Goal: Task Accomplishment & Management: Use online tool/utility

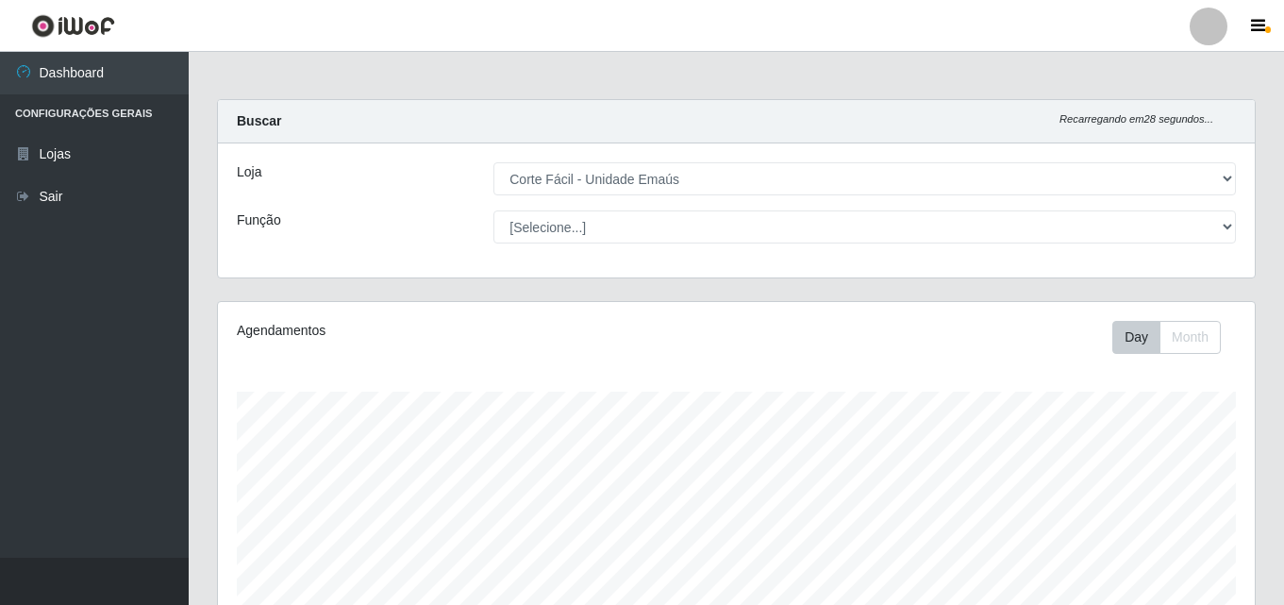
select select "201"
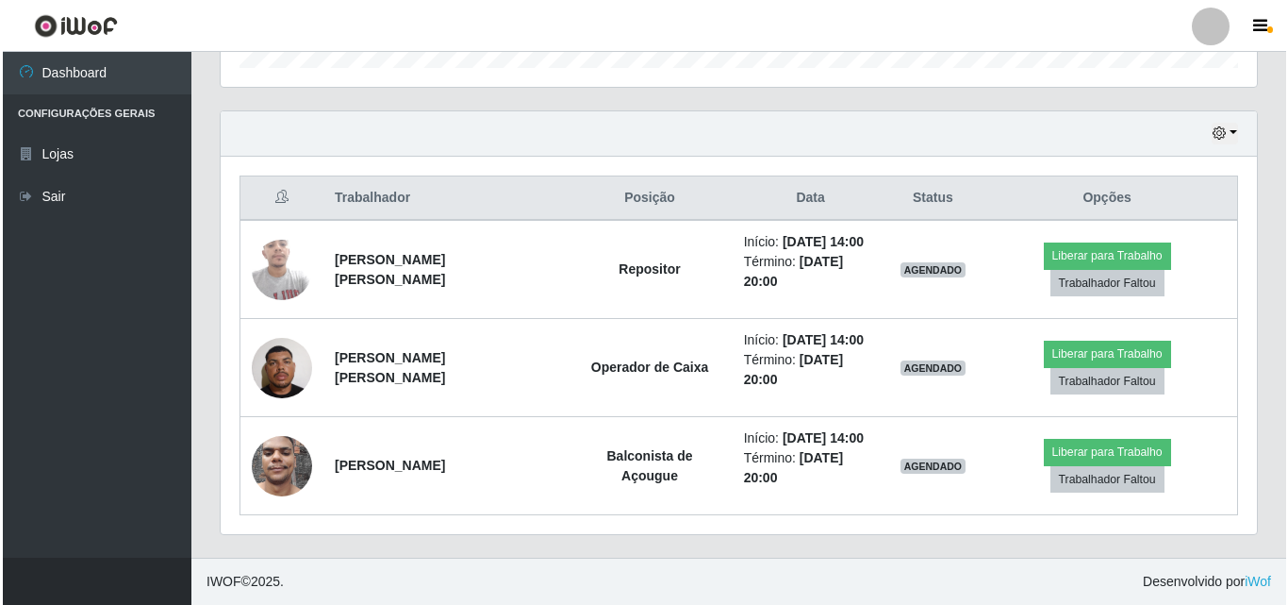
scroll to position [391, 1036]
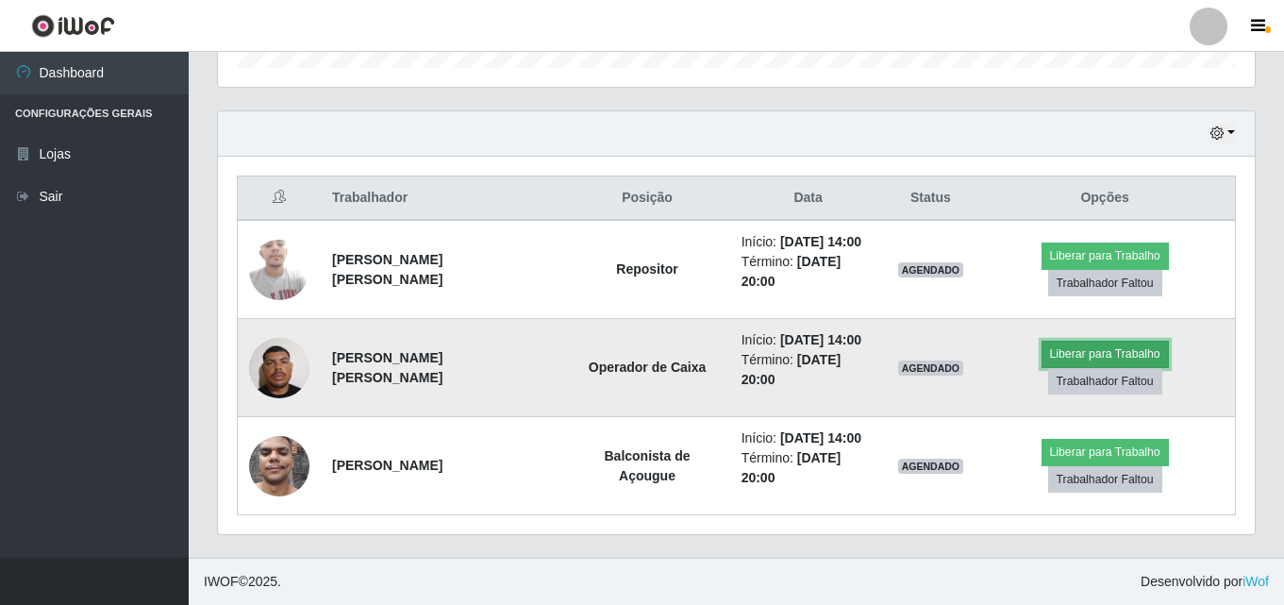
click at [1138, 353] on button "Liberar para Trabalho" at bounding box center [1104, 353] width 127 height 26
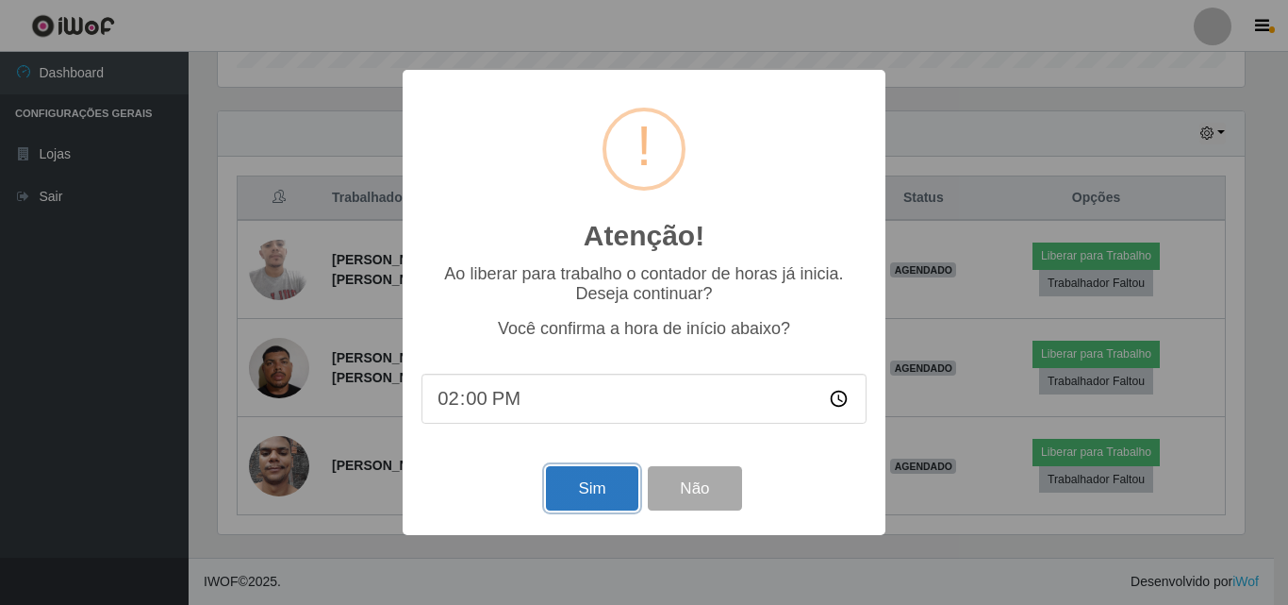
click at [614, 494] on button "Sim" at bounding box center [591, 488] width 91 height 44
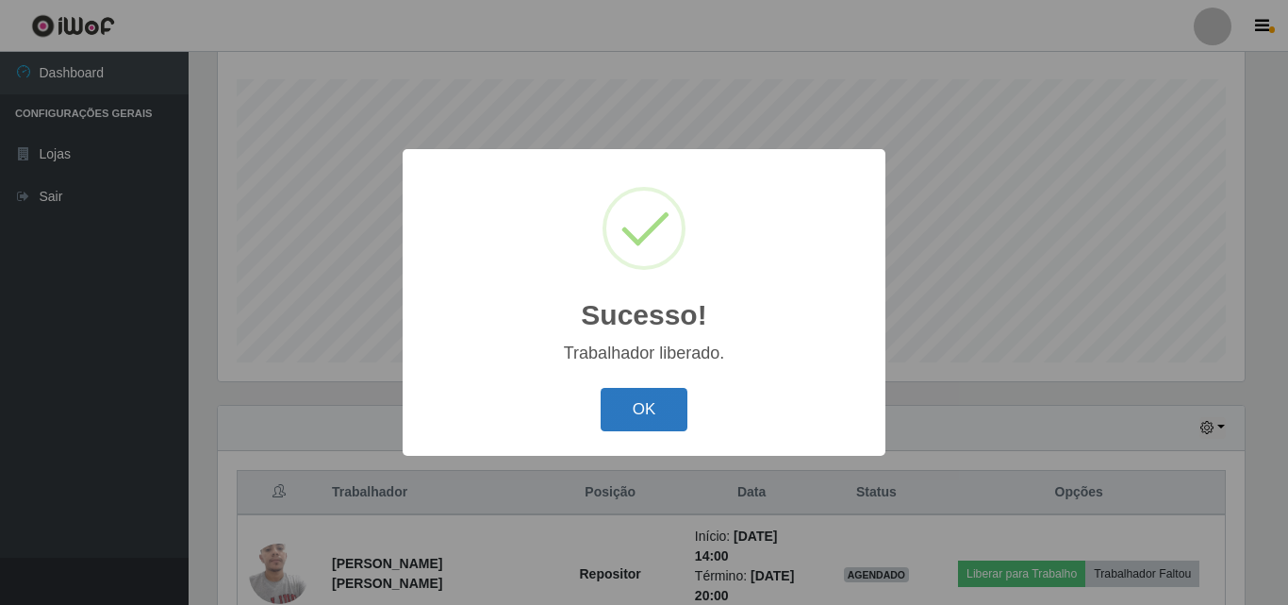
click at [664, 395] on button "OK" at bounding box center [645, 410] width 88 height 44
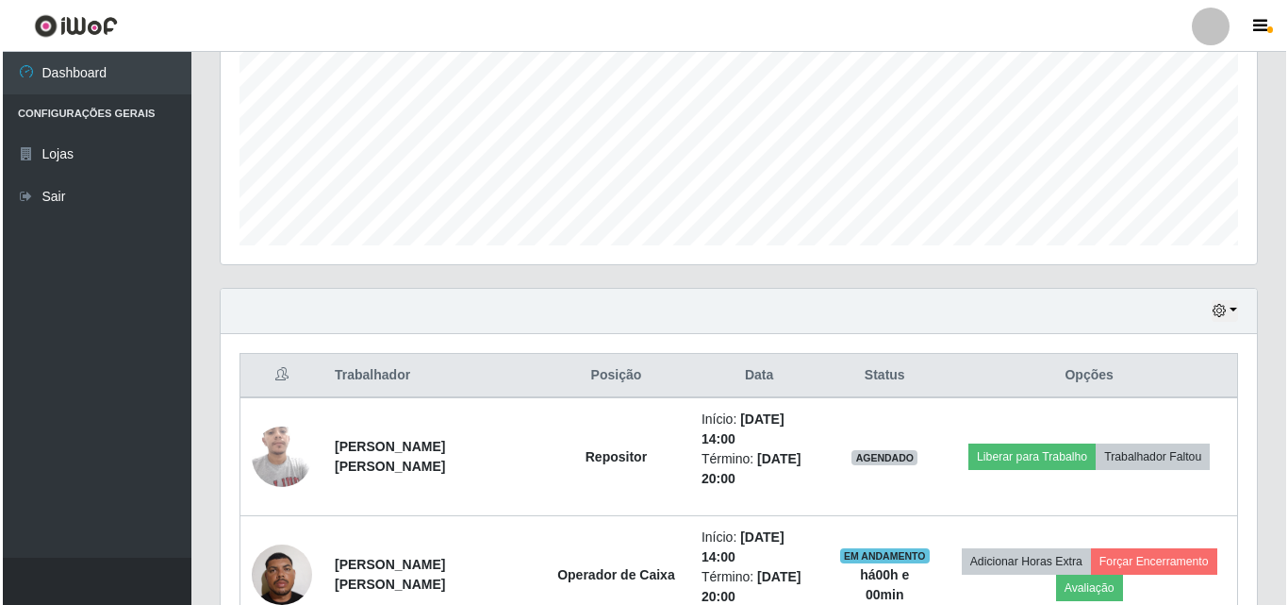
scroll to position [595, 0]
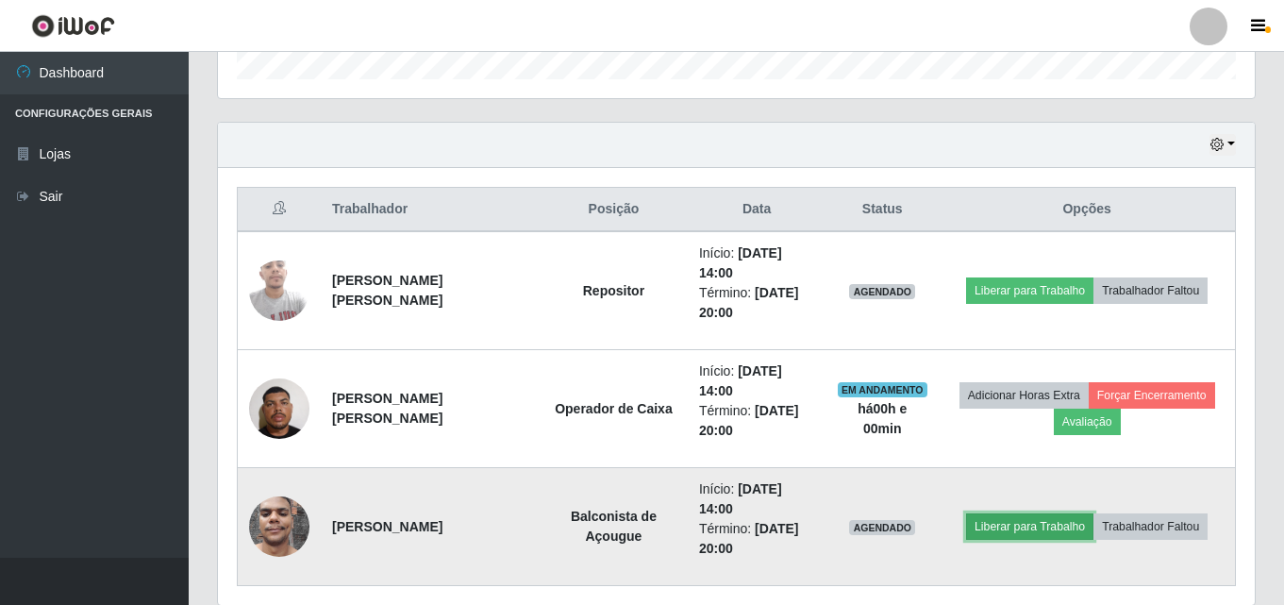
click at [1063, 523] on button "Liberar para Trabalho" at bounding box center [1029, 526] width 127 height 26
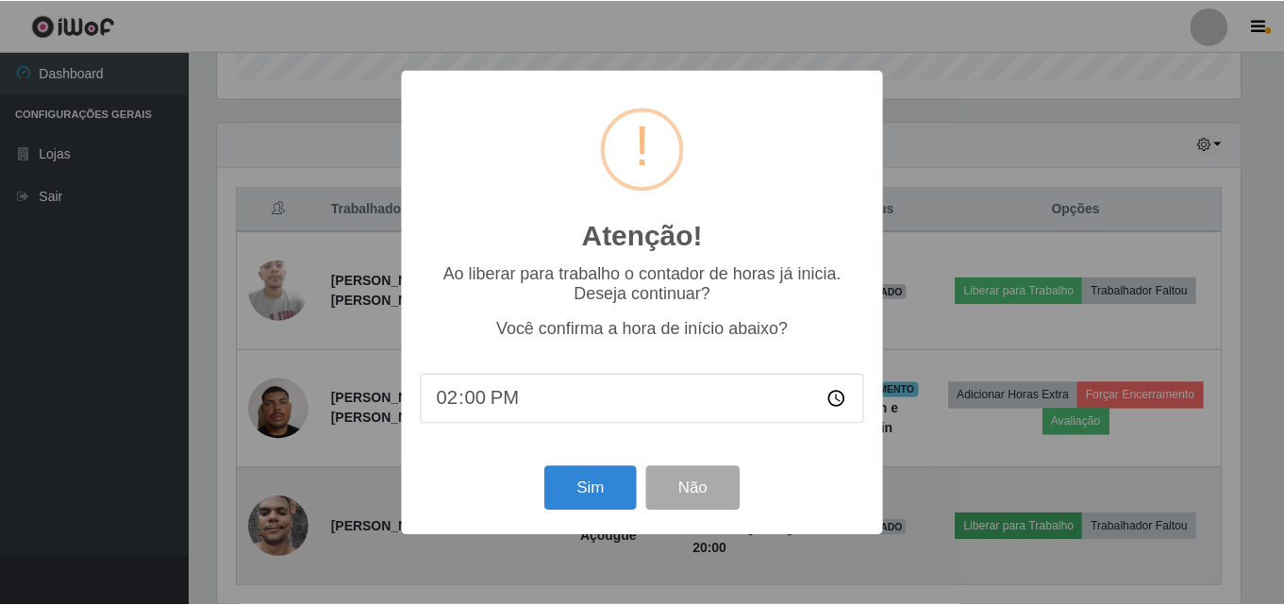
scroll to position [391, 1027]
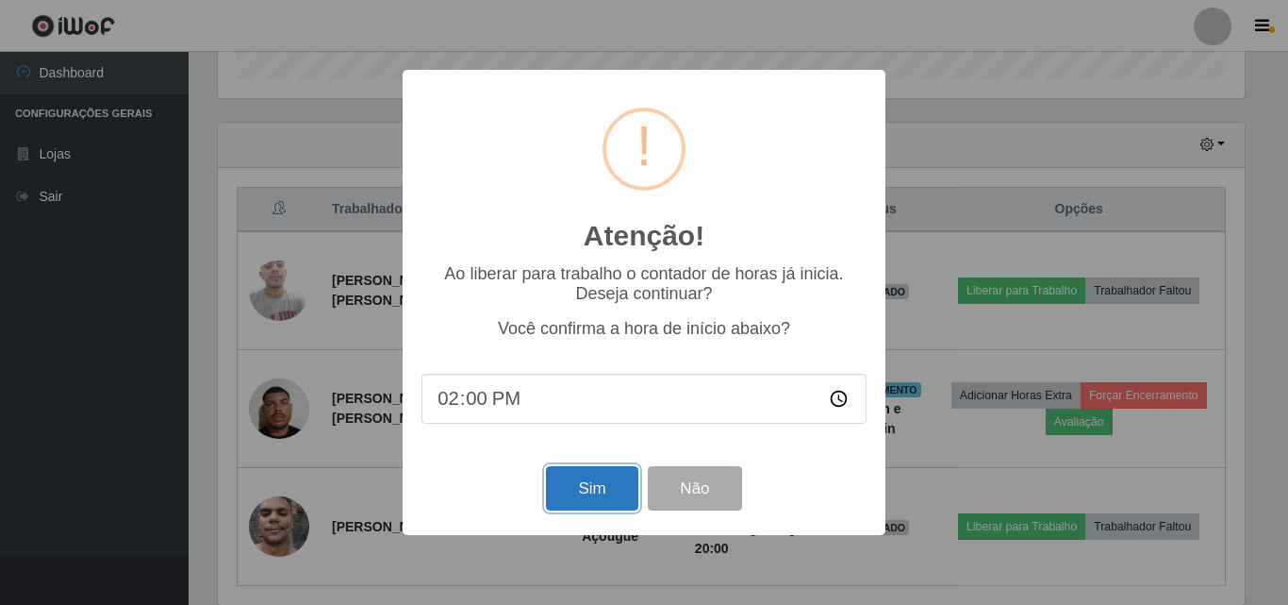
click at [564, 495] on button "Sim" at bounding box center [591, 488] width 91 height 44
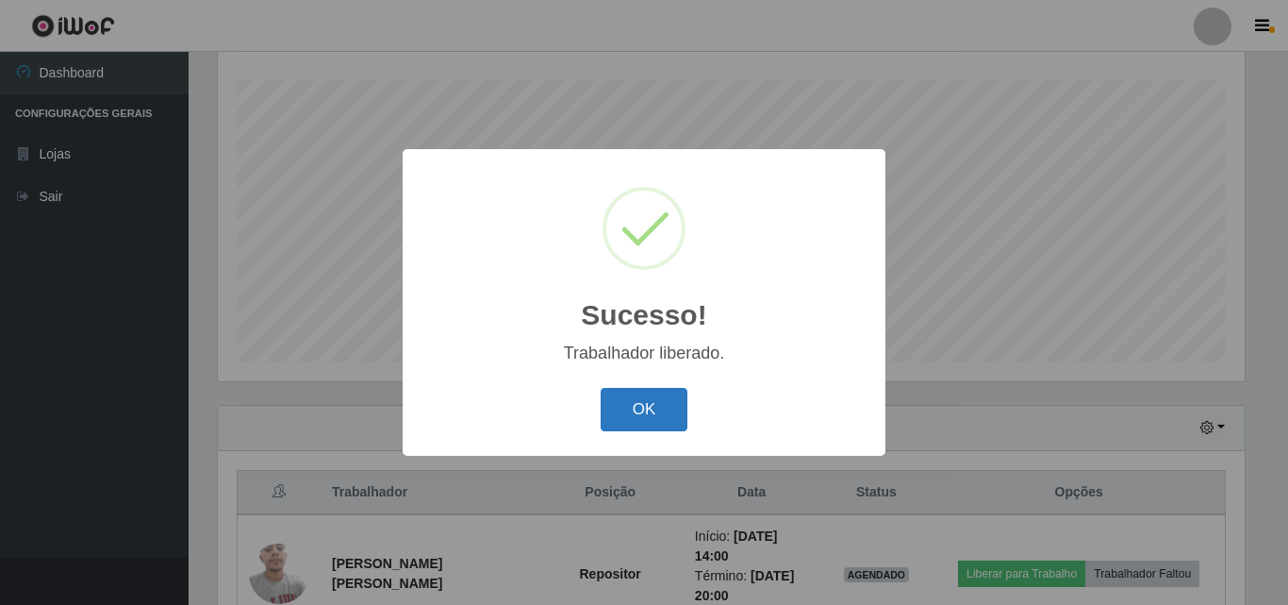
click at [643, 397] on button "OK" at bounding box center [645, 410] width 88 height 44
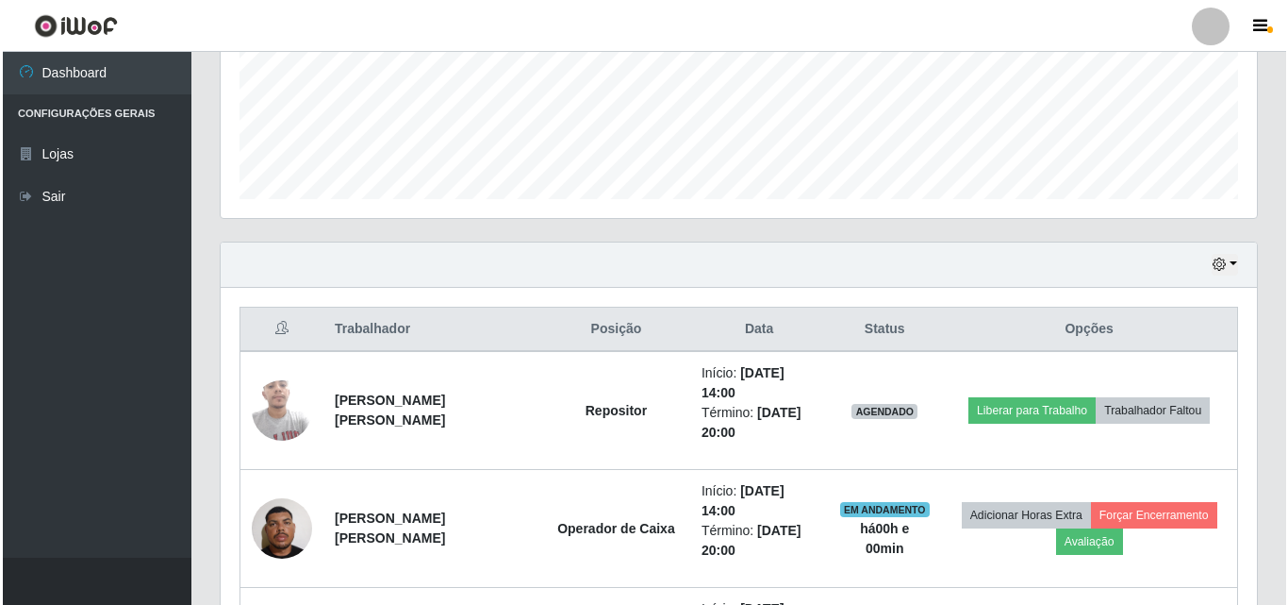
scroll to position [501, 0]
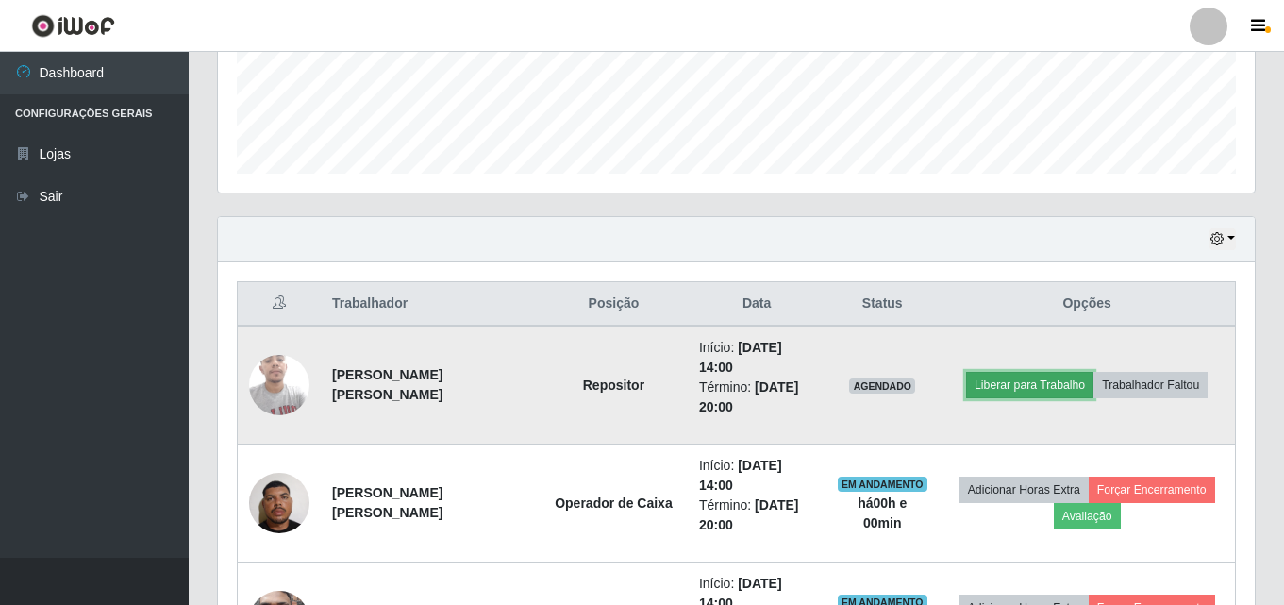
click at [1007, 381] on button "Liberar para Trabalho" at bounding box center [1029, 385] width 127 height 26
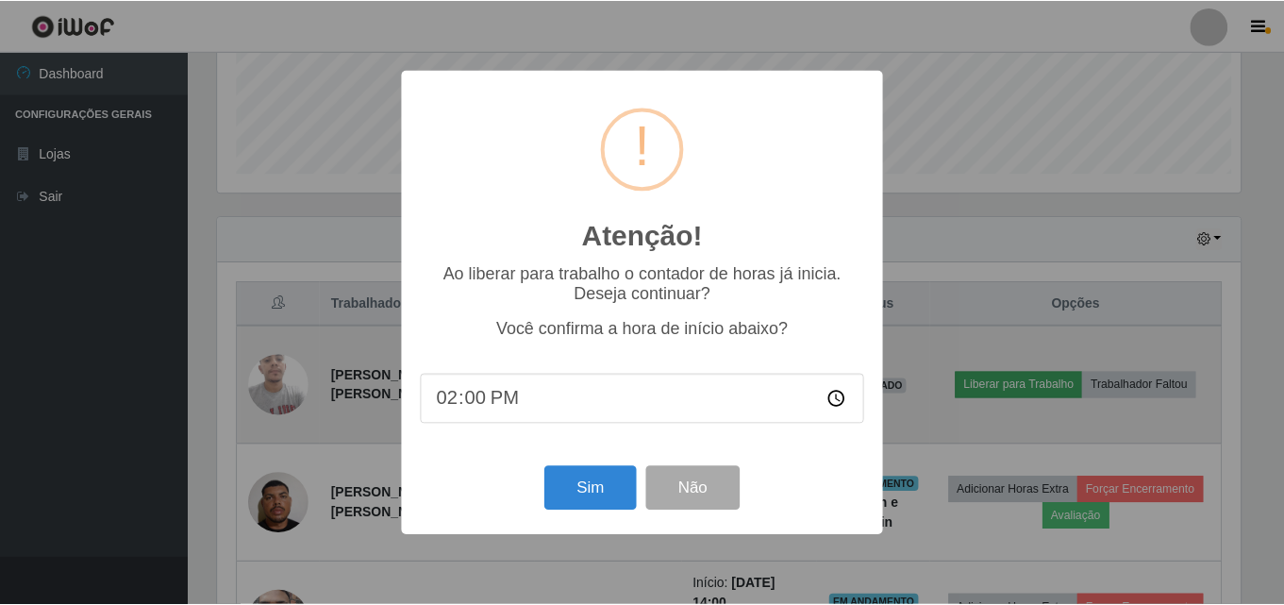
scroll to position [391, 1027]
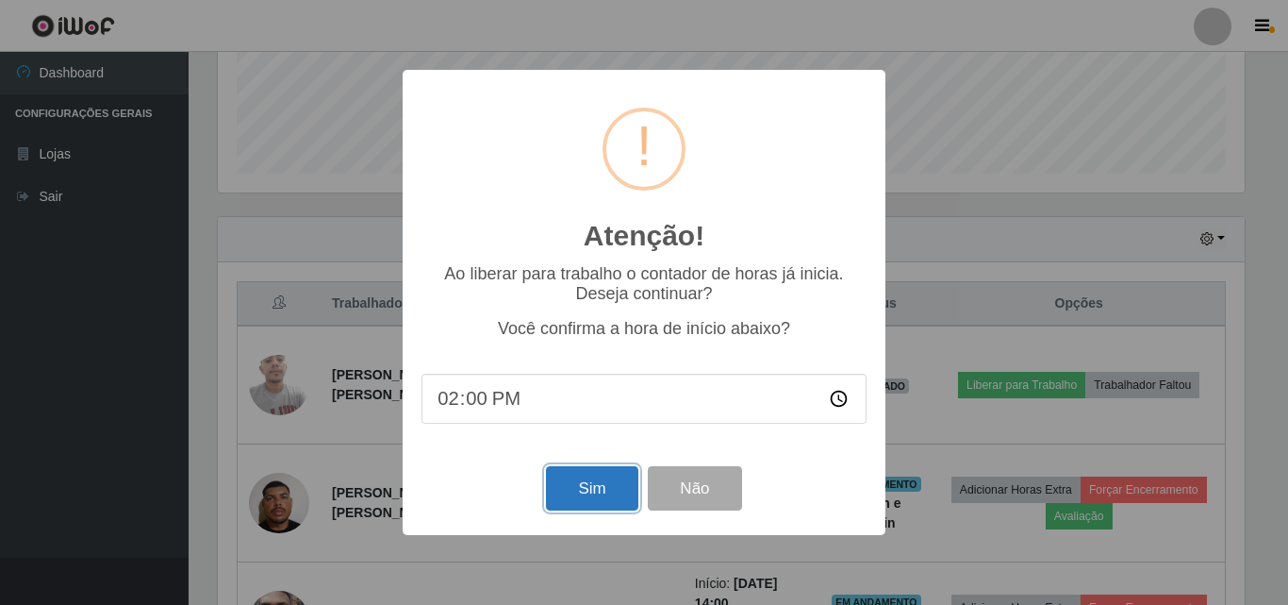
click at [594, 501] on button "Sim" at bounding box center [591, 488] width 91 height 44
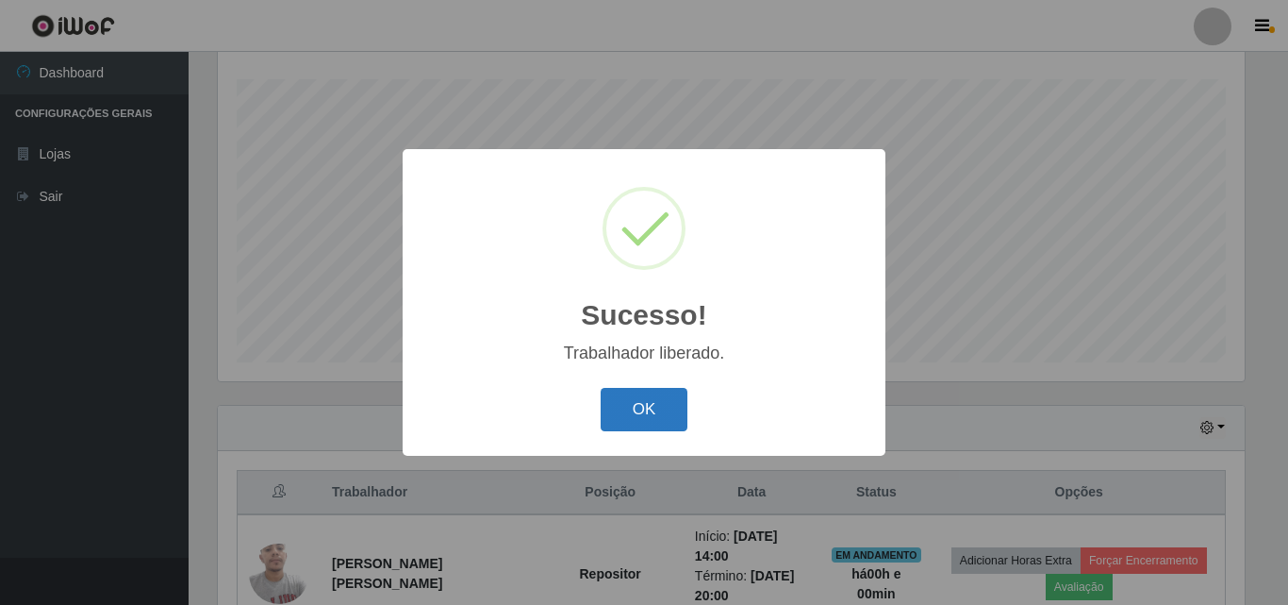
click at [661, 414] on button "OK" at bounding box center [645, 410] width 88 height 44
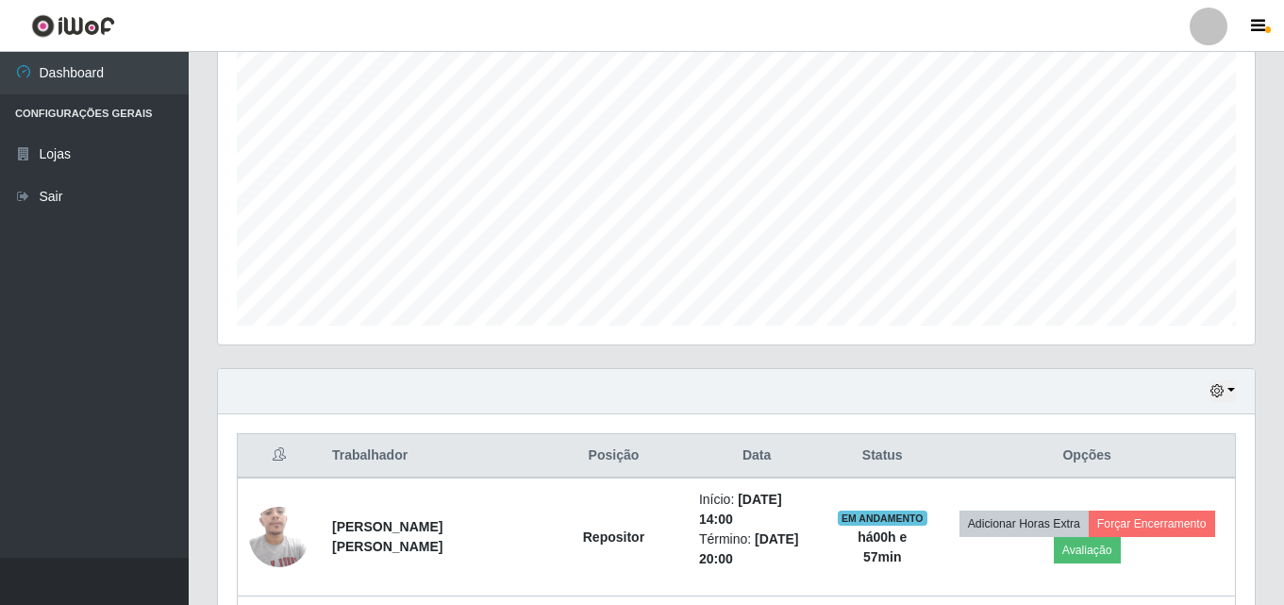
scroll to position [383, 0]
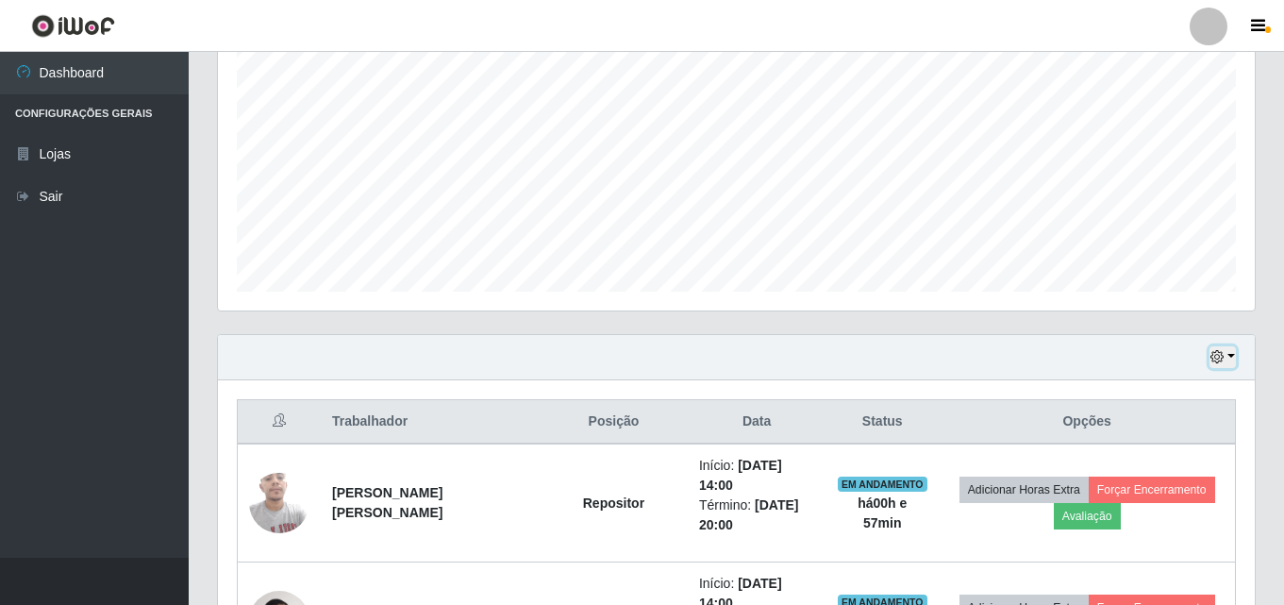
click at [1224, 352] on button "button" at bounding box center [1222, 357] width 26 height 22
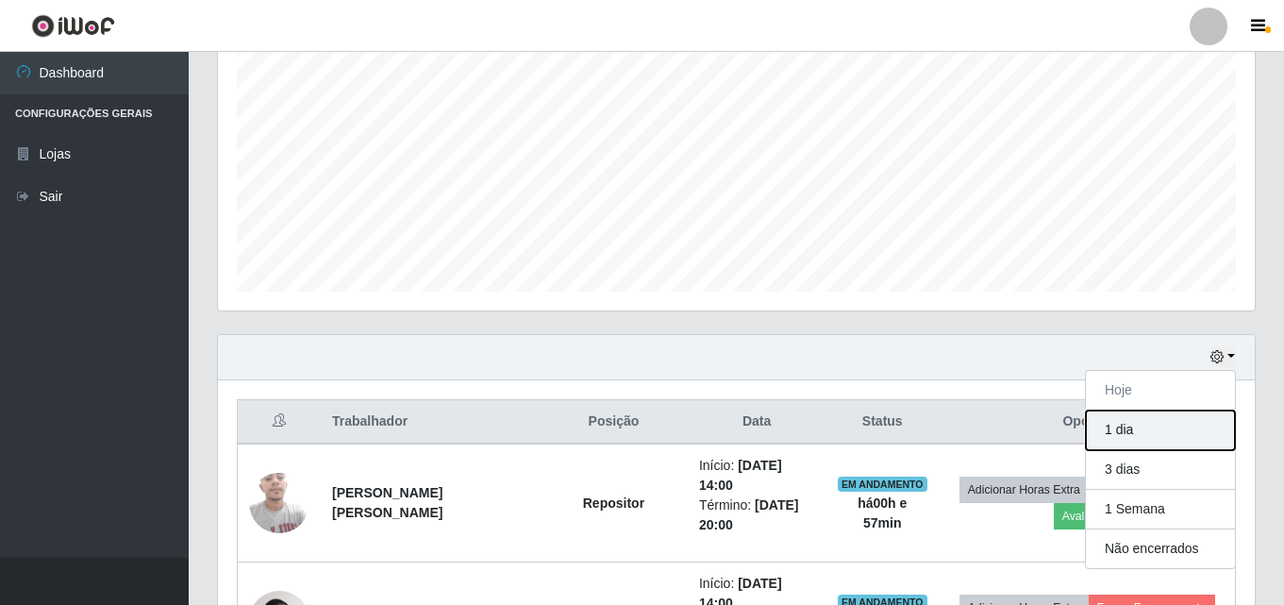
click at [1141, 423] on button "1 dia" at bounding box center [1159, 430] width 149 height 40
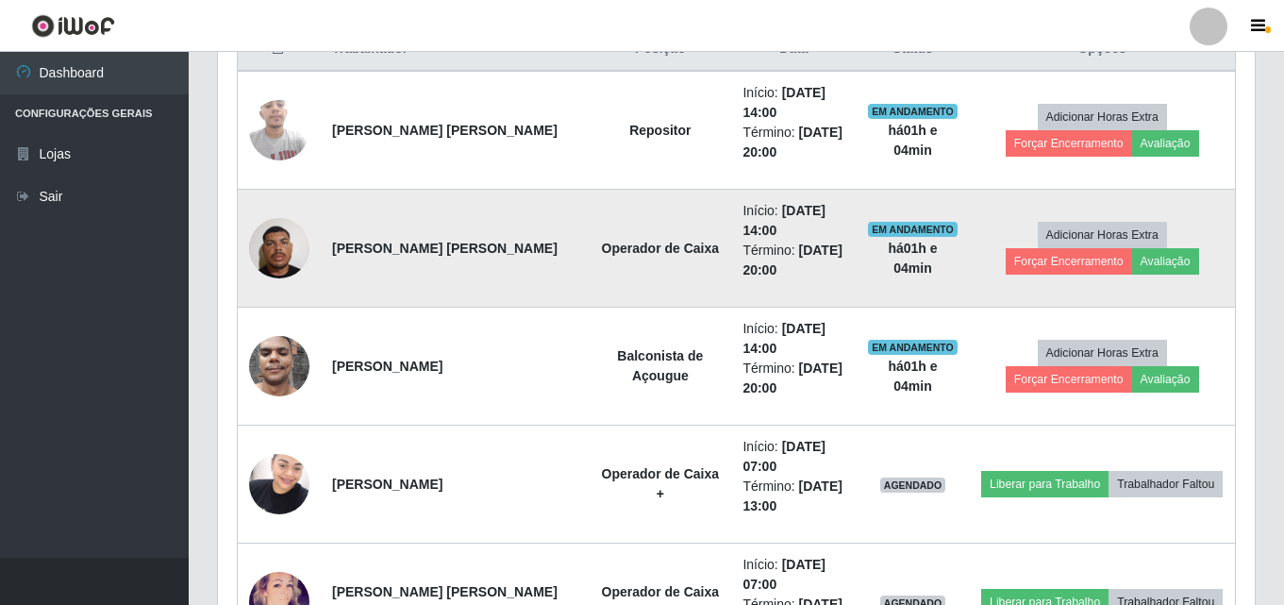
scroll to position [595, 0]
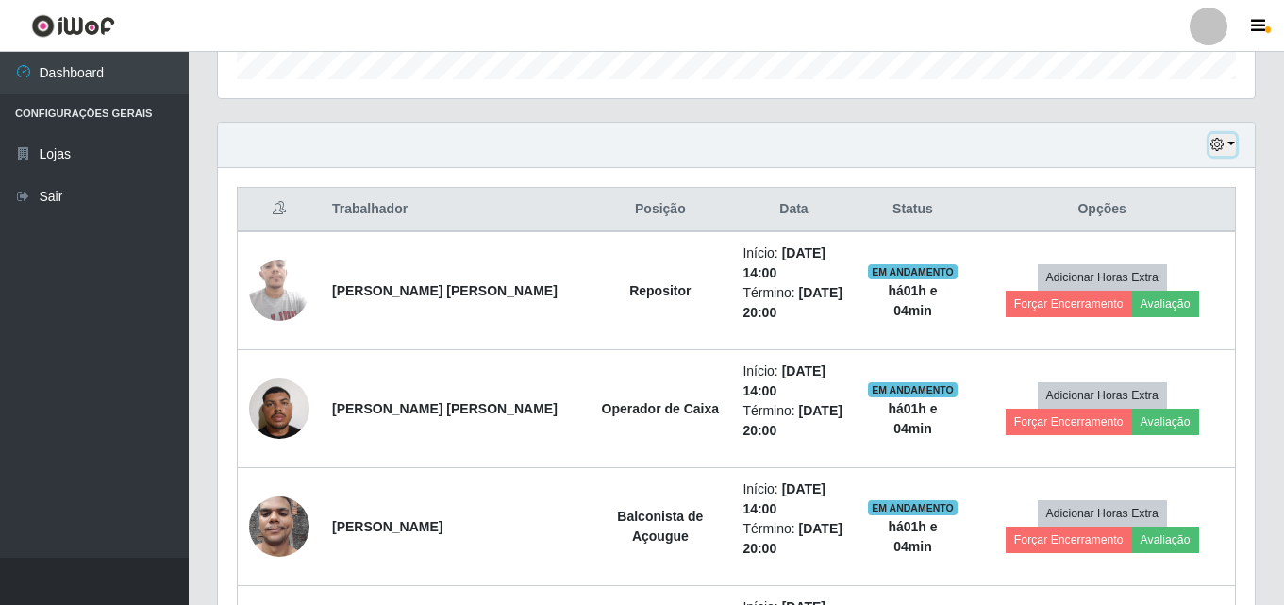
click at [1216, 148] on icon "button" at bounding box center [1216, 144] width 13 height 13
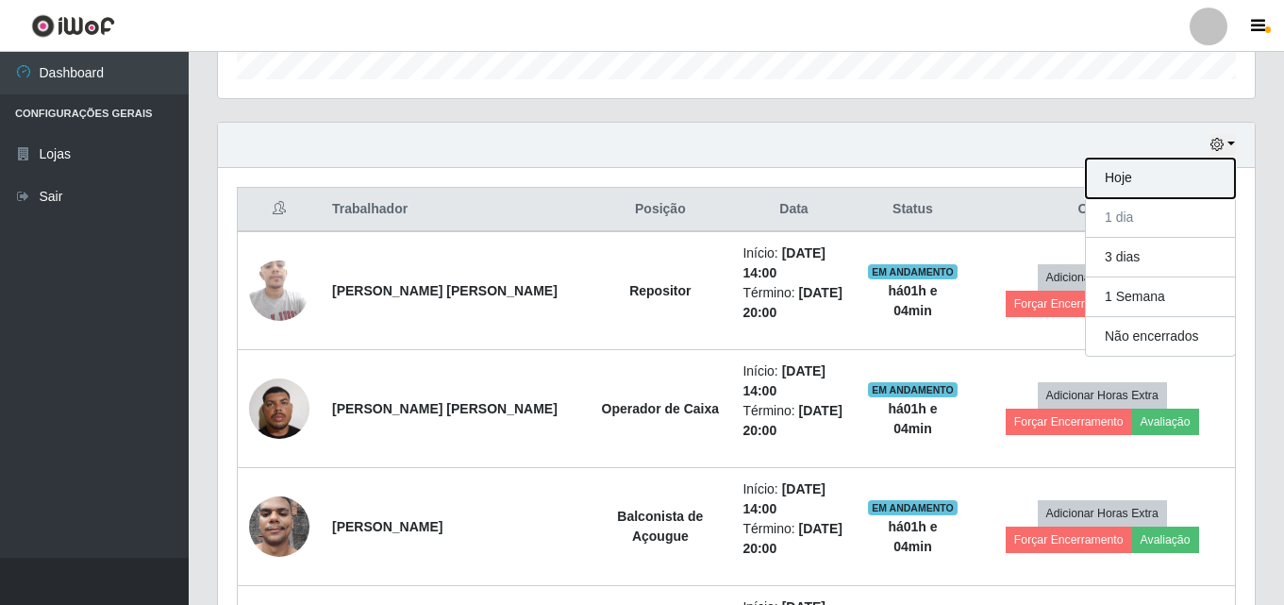
click at [1159, 166] on button "Hoje" at bounding box center [1159, 178] width 149 height 40
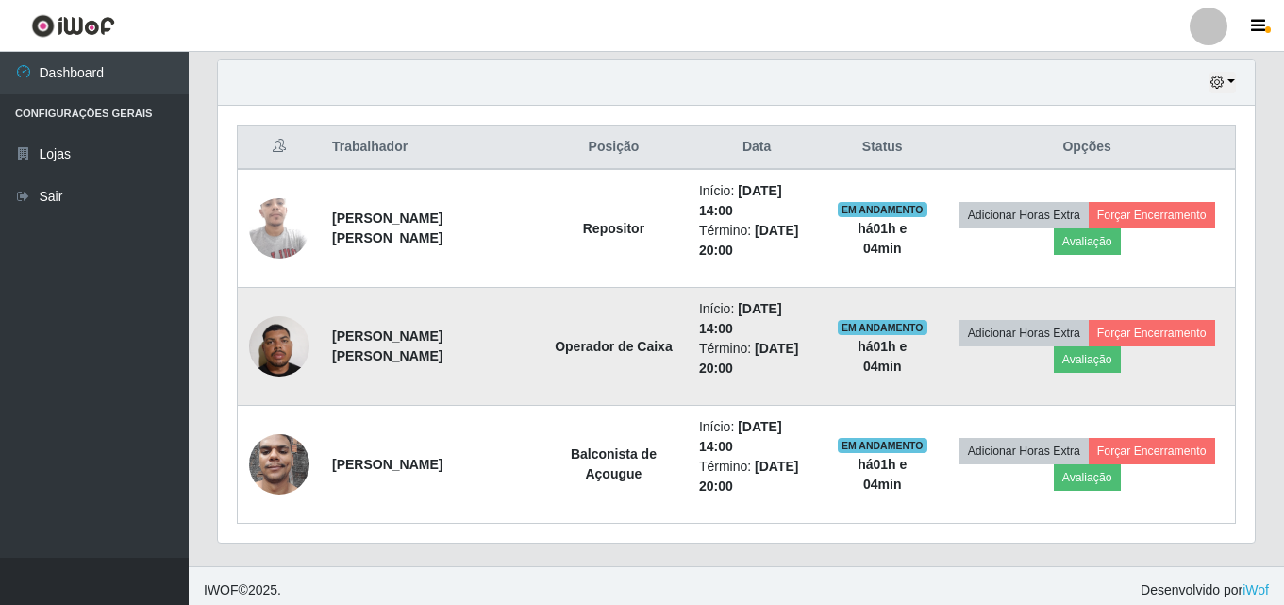
scroll to position [666, 0]
